Goal: Information Seeking & Learning: Learn about a topic

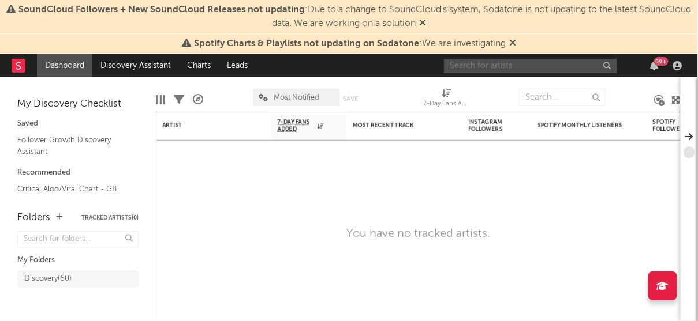
click at [496, 68] on input "text" at bounding box center [530, 66] width 173 height 14
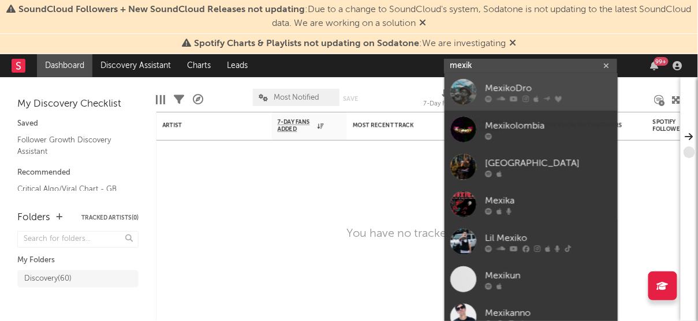
type input "mexik"
click at [537, 86] on div "MexikoDro" at bounding box center [548, 89] width 127 height 14
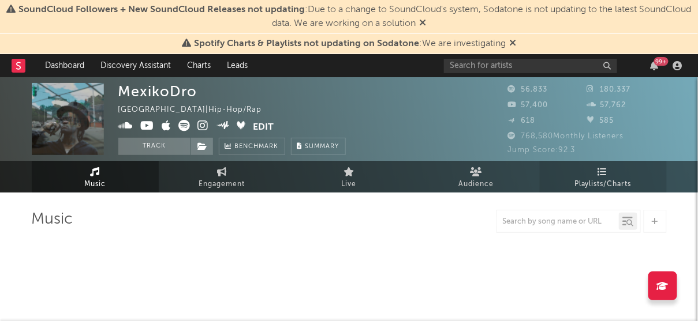
click at [582, 191] on link "Playlists/Charts" at bounding box center [602, 177] width 127 height 32
